Goal: Information Seeking & Learning: Find contact information

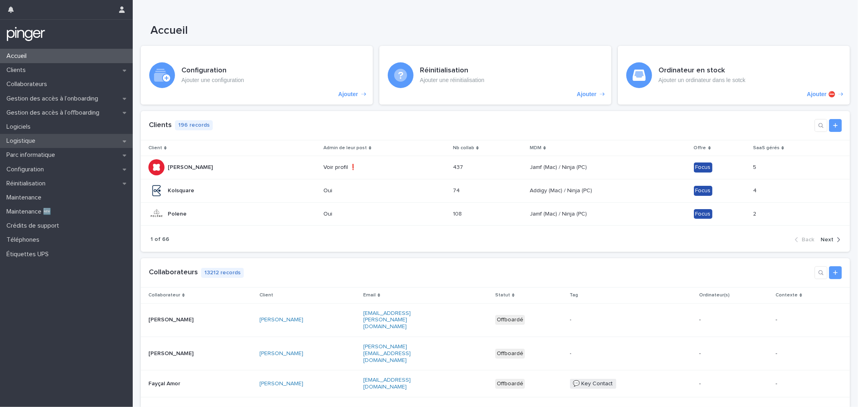
click at [34, 139] on p "Logistique" at bounding box center [22, 141] width 39 height 8
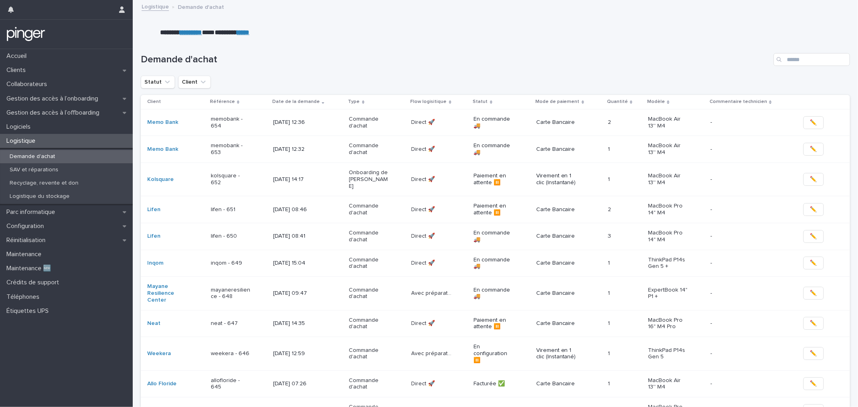
click at [251, 207] on div "lifen - 651" at bounding box center [239, 209] width 56 height 13
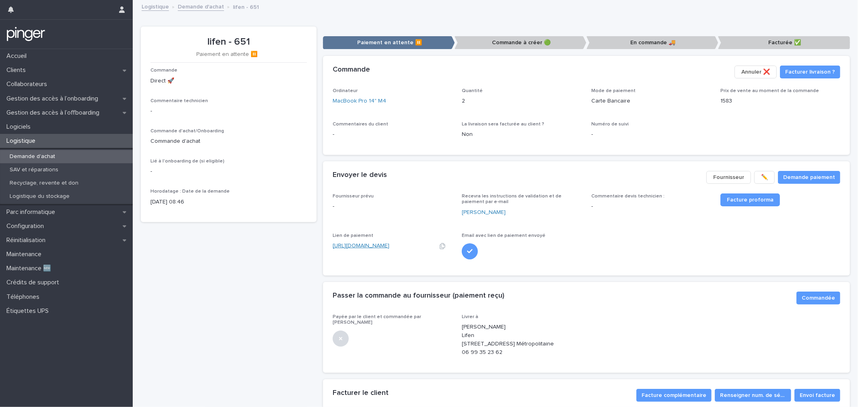
click at [389, 248] on link "[URL][DOMAIN_NAME]" at bounding box center [361, 246] width 57 height 6
click at [357, 98] on link "MacBook Pro 14" M4" at bounding box center [359, 101] width 53 height 8
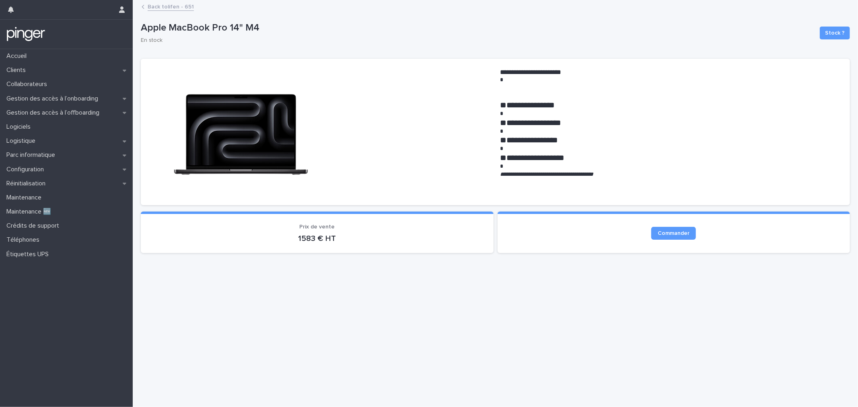
click at [557, 173] on em "**********" at bounding box center [546, 174] width 93 height 6
copy em "*******"
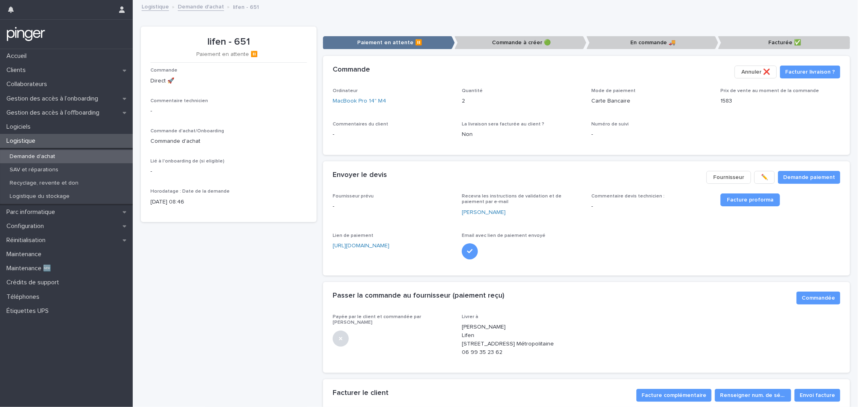
click at [222, 37] on p "lifen - 651" at bounding box center [228, 42] width 156 height 12
click at [222, 38] on p "lifen - 651" at bounding box center [228, 42] width 156 height 12
copy p "lifen - 651"
click at [313, 231] on div "lifen - 651 Paiement en attente ⏸️ Commande Direct 🚀 Commentaire technicien - C…" at bounding box center [229, 239] width 176 height 425
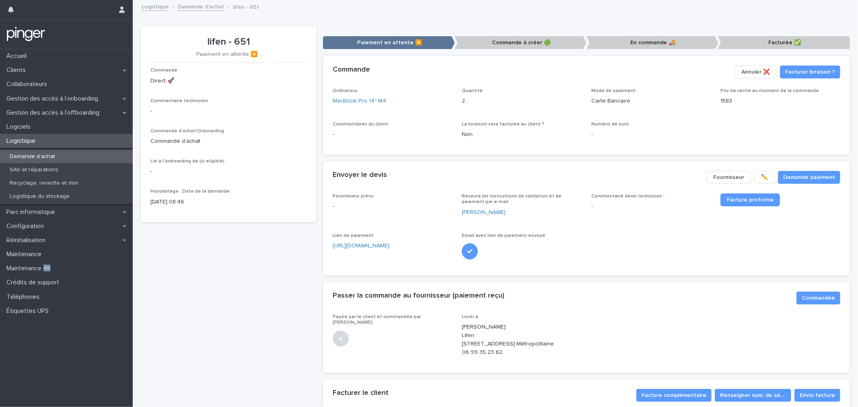
click at [204, 5] on link "Demande d'achat" at bounding box center [201, 6] width 46 height 9
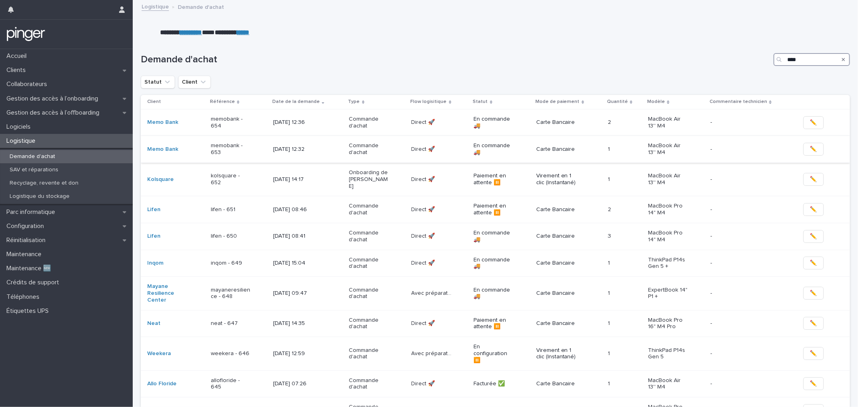
type input "*****"
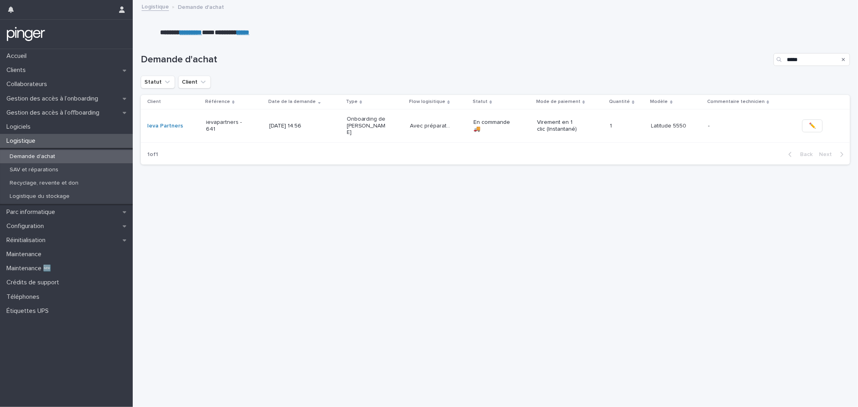
click at [347, 129] on p "Onboarding de [PERSON_NAME]" at bounding box center [367, 126] width 40 height 20
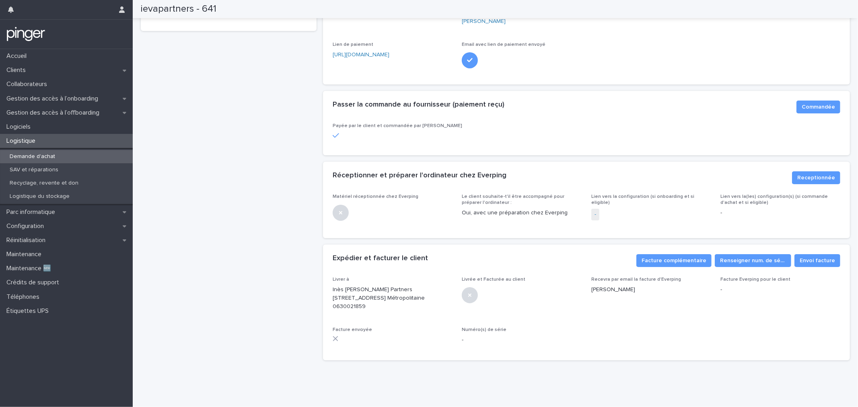
scroll to position [212, 0]
click at [339, 286] on p "Inès [PERSON_NAME] Partners [STREET_ADDRESS] Métropolitaine 0630021859" at bounding box center [393, 298] width 120 height 25
copy p "Ieva Partners"
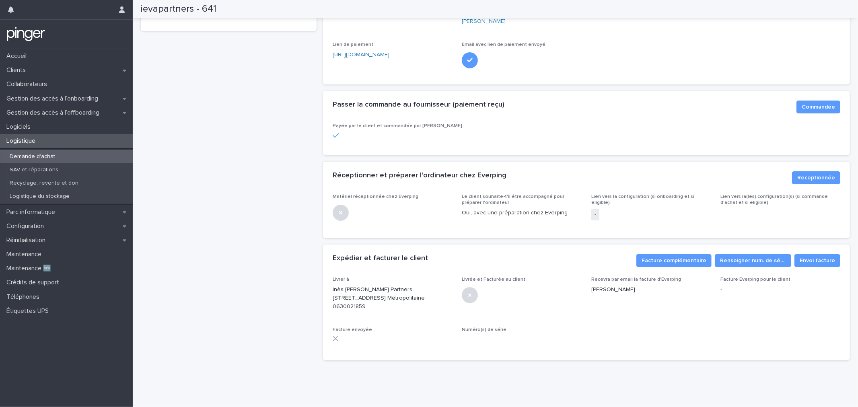
click at [333, 286] on p "Inès [PERSON_NAME] Partners [STREET_ADDRESS] Métropolitaine 0630021859" at bounding box center [393, 298] width 120 height 25
copy p "[PERSON_NAME]"
click at [342, 286] on p "Inès [PERSON_NAME] Partners [STREET_ADDRESS] Métropolitaine 0630021859" at bounding box center [393, 298] width 120 height 25
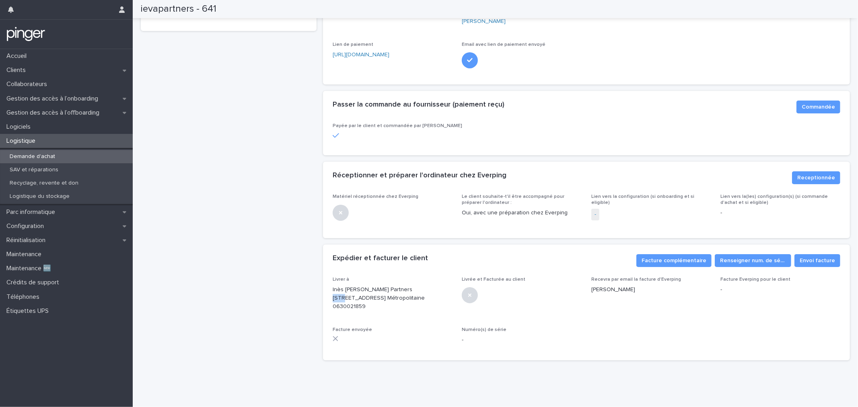
click at [342, 286] on p "Inès [PERSON_NAME] Partners [STREET_ADDRESS] Métropolitaine 0630021859" at bounding box center [393, 298] width 120 height 25
copy p "[STREET_ADDRESS]"
click at [347, 296] on p "Inès [PERSON_NAME] Partners [STREET_ADDRESS] Métropolitaine 0630021859" at bounding box center [393, 298] width 120 height 25
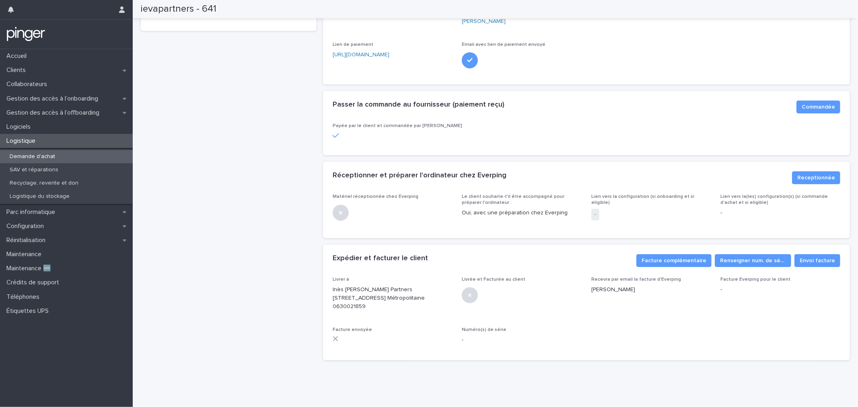
click at [347, 296] on p "Inès [PERSON_NAME] Partners [STREET_ADDRESS] Métropolitaine 0630021859" at bounding box center [393, 298] width 120 height 25
copy p "0630021859"
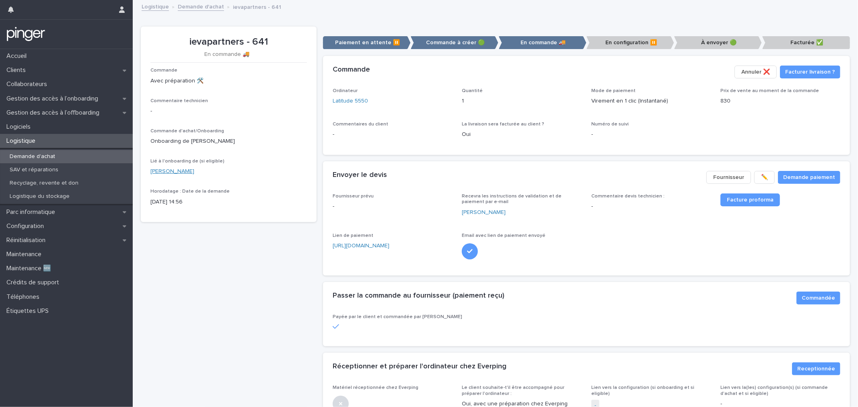
click at [171, 175] on link "[PERSON_NAME]" at bounding box center [172, 171] width 44 height 8
click at [254, 35] on div "ievapartners - 641" at bounding box center [228, 41] width 156 height 13
click at [254, 36] on p "ievapartners - 641" at bounding box center [228, 42] width 156 height 12
click at [255, 38] on p "ievapartners - 641" at bounding box center [228, 42] width 156 height 12
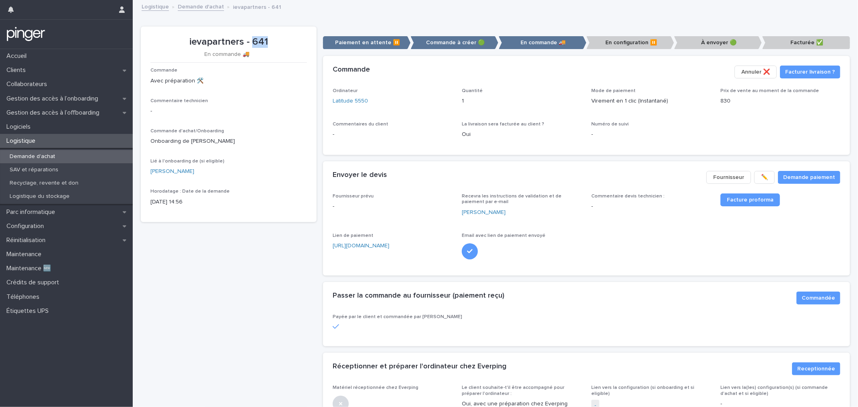
click at [255, 38] on p "ievapartners - 641" at bounding box center [228, 42] width 156 height 12
copy p "ievapartners - 641"
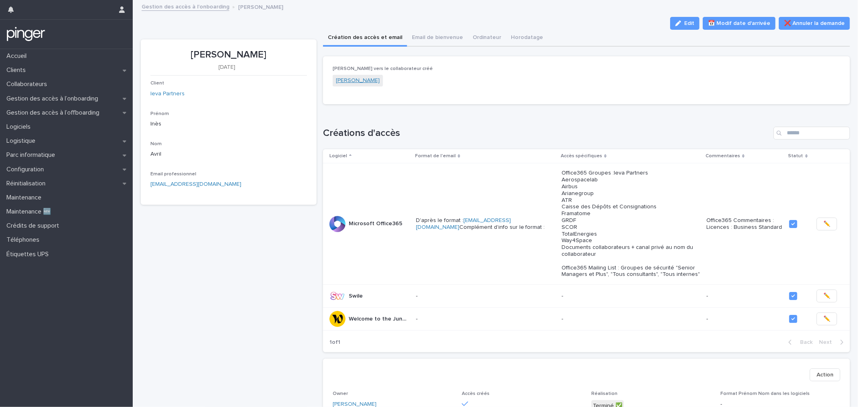
click at [345, 80] on link "[PERSON_NAME]" at bounding box center [358, 80] width 44 height 8
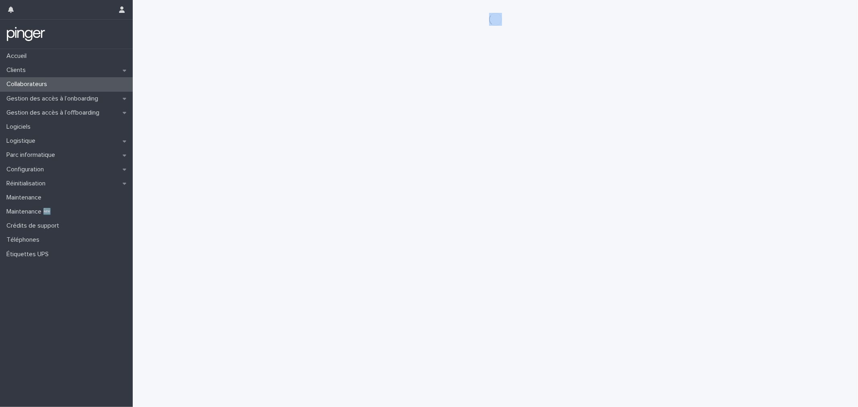
click at [345, 80] on div "Loading... Saving… Loading... Saving…" at bounding box center [495, 193] width 717 height 387
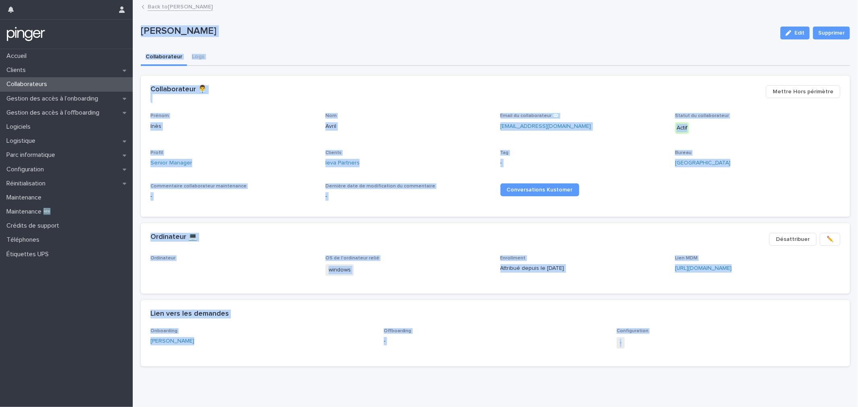
drag, startPoint x: 446, startPoint y: 109, endPoint x: 504, endPoint y: 111, distance: 57.9
click at [447, 109] on div "Collaborateur 👨‍💼 ••• Mettre Hors périmètre" at bounding box center [495, 95] width 709 height 38
click at [404, 58] on div "Collaborateur Logs" at bounding box center [495, 57] width 709 height 17
